Goal: Communication & Community: Answer question/provide support

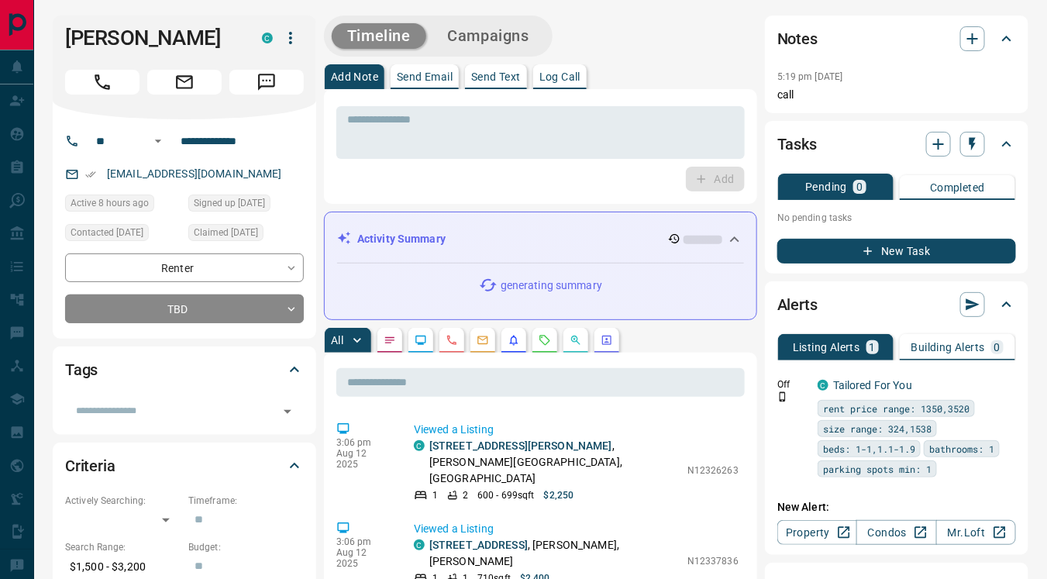
click at [493, 77] on p "Send Text" at bounding box center [496, 76] width 50 height 11
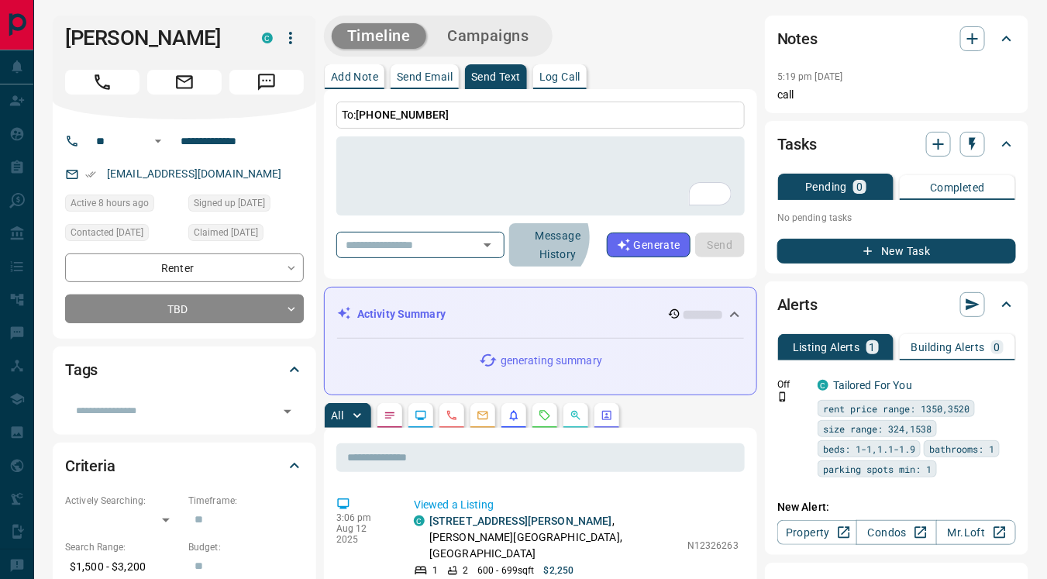
click at [563, 236] on button "Message History" at bounding box center [558, 244] width 98 height 43
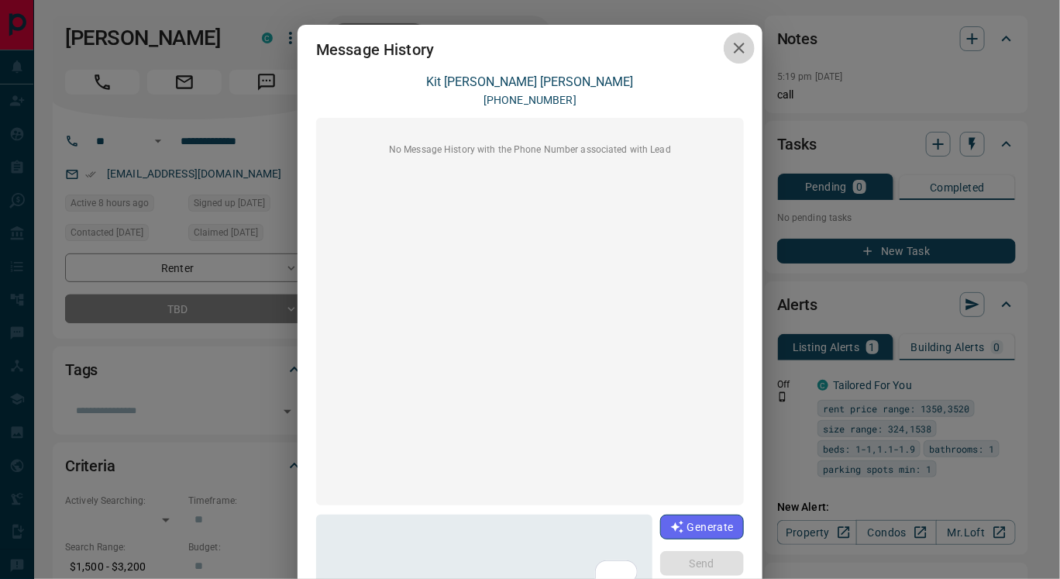
click at [730, 39] on icon "button" at bounding box center [739, 48] width 19 height 19
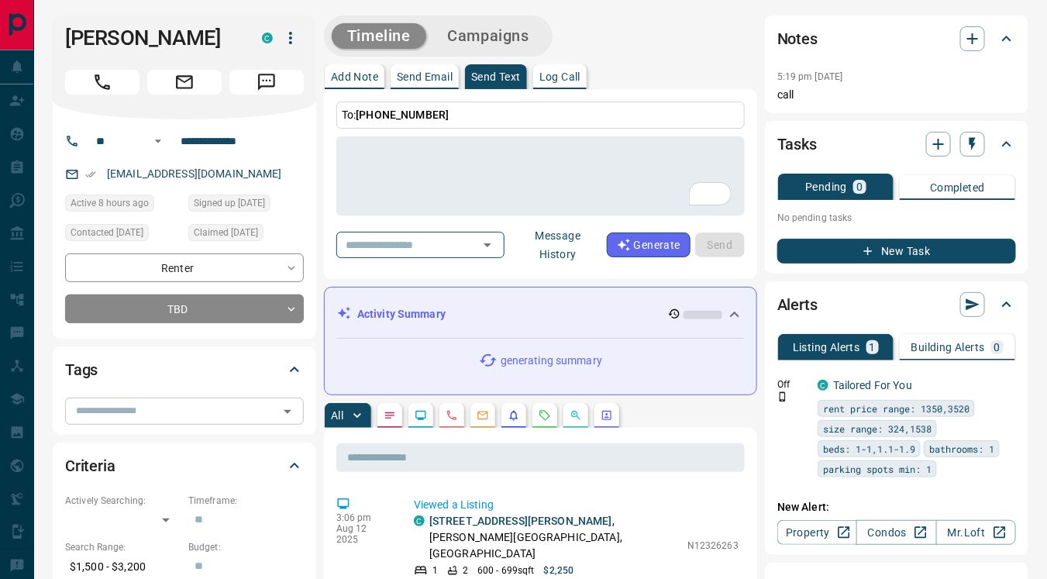
click at [159, 410] on input "text" at bounding box center [172, 410] width 204 height 17
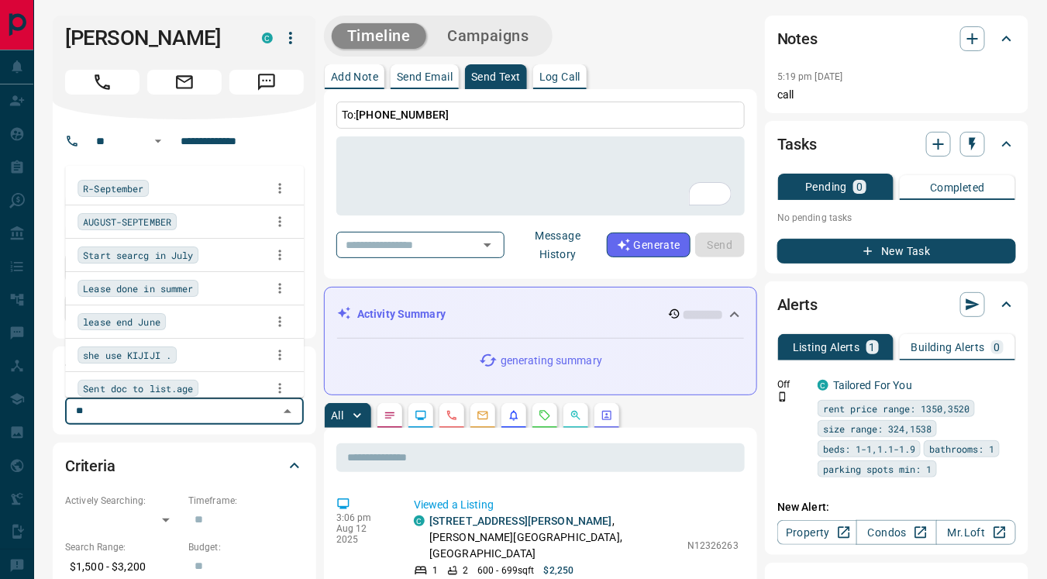
type input "***"
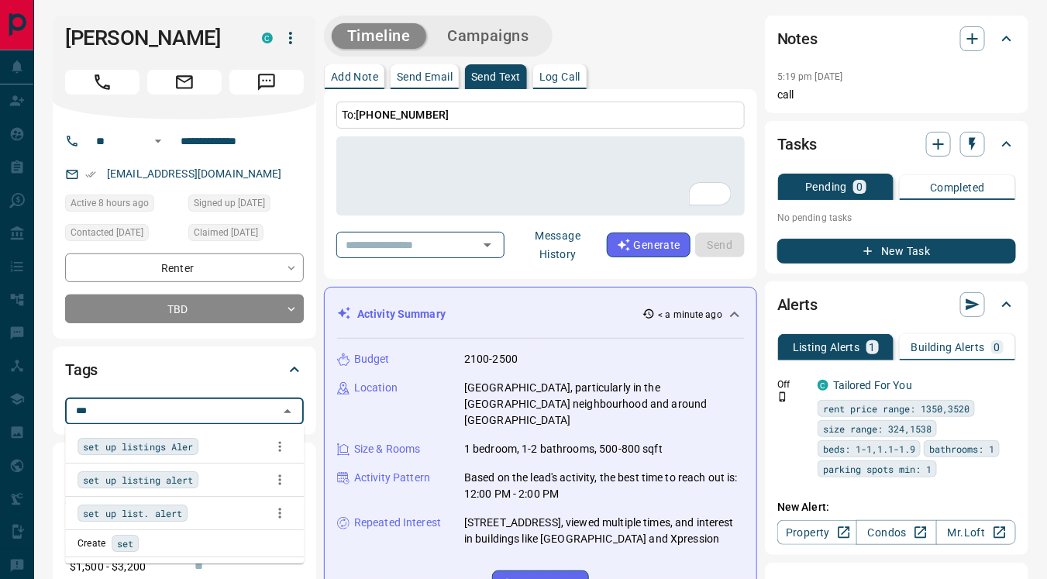
click at [160, 450] on span "set up listings Aler" at bounding box center [138, 445] width 110 height 15
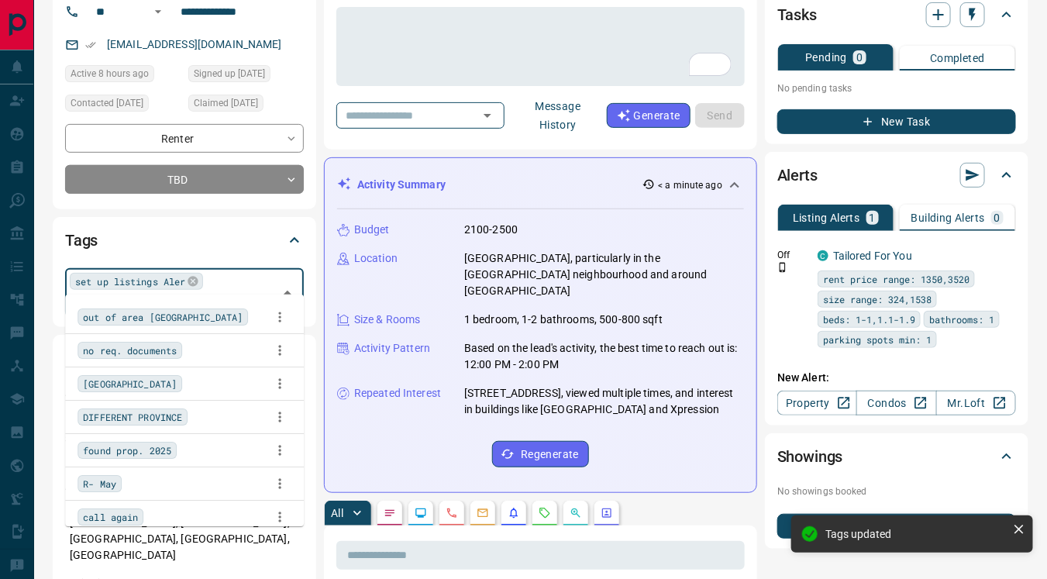
scroll to position [131, 0]
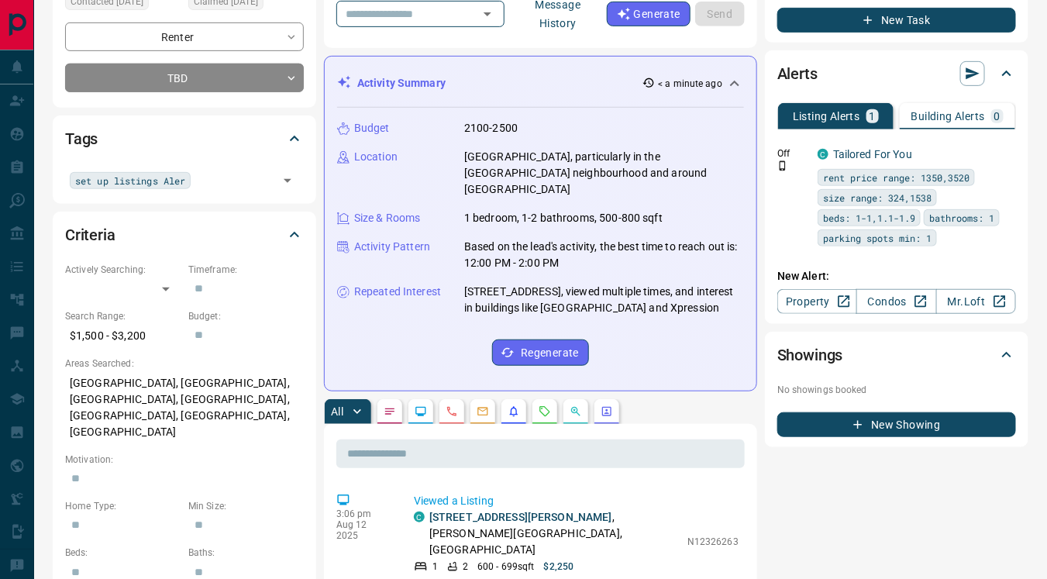
scroll to position [229, 0]
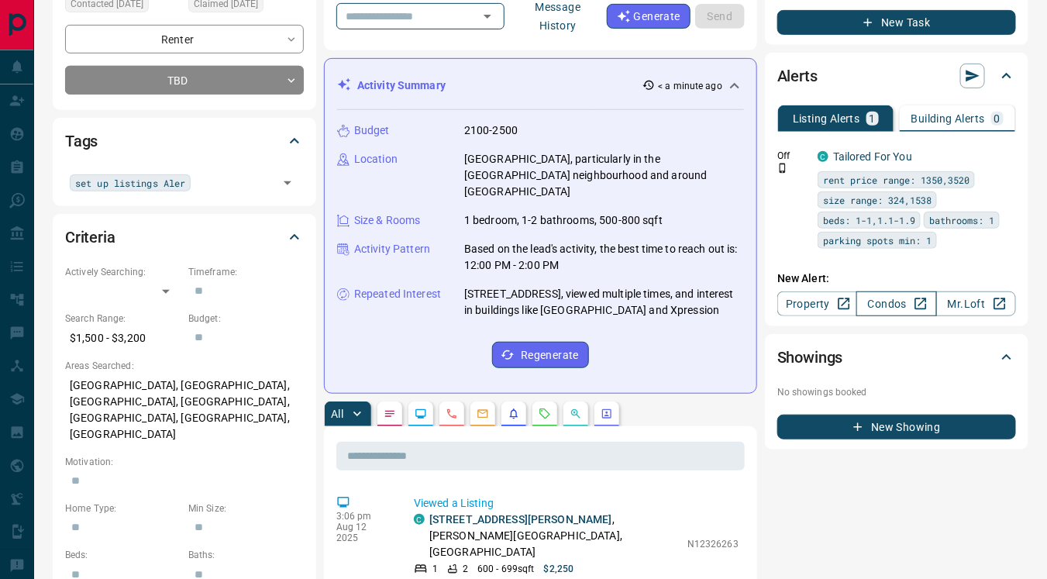
click at [883, 304] on link "Condos" at bounding box center [896, 303] width 80 height 25
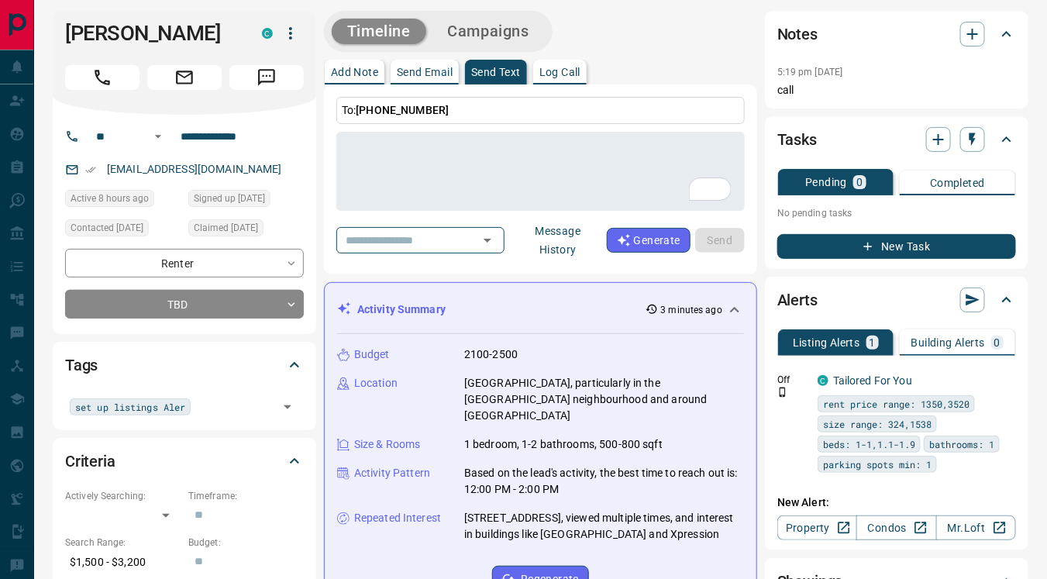
scroll to position [0, 0]
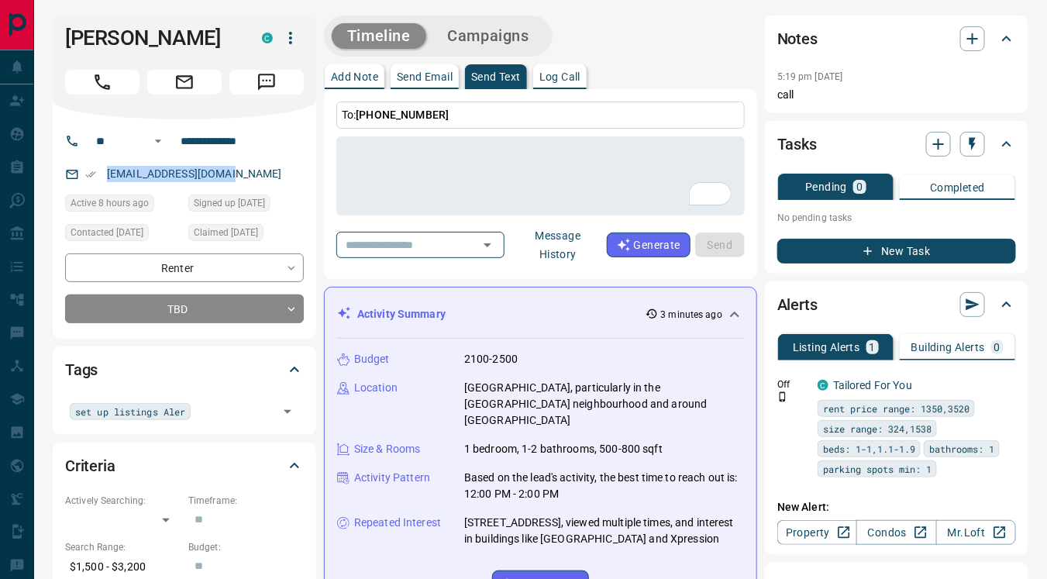
drag, startPoint x: 103, startPoint y: 169, endPoint x: 273, endPoint y: 168, distance: 169.6
click at [273, 168] on div "[EMAIL_ADDRESS][DOMAIN_NAME]" at bounding box center [184, 174] width 239 height 26
copy link "[EMAIL_ADDRESS][DOMAIN_NAME]"
